Goal: Navigation & Orientation: Find specific page/section

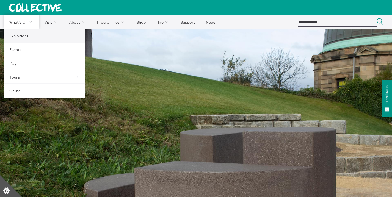
click at [25, 35] on link "Exhibitions" at bounding box center [44, 36] width 81 height 14
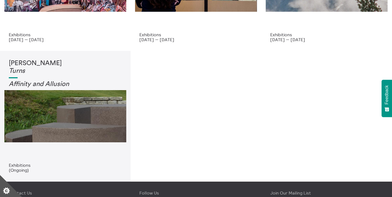
scroll to position [109, 0]
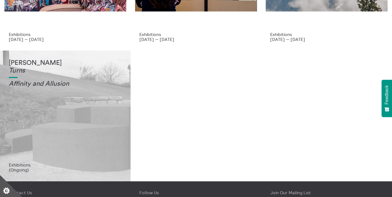
click at [103, 133] on div "Tessa Lynch Turns Affinity and Allusi on" at bounding box center [65, 110] width 113 height 103
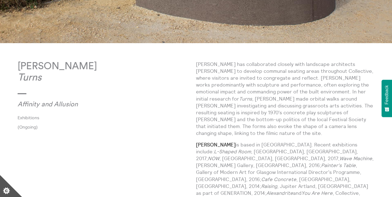
scroll to position [255, 0]
